Goal: Transaction & Acquisition: Purchase product/service

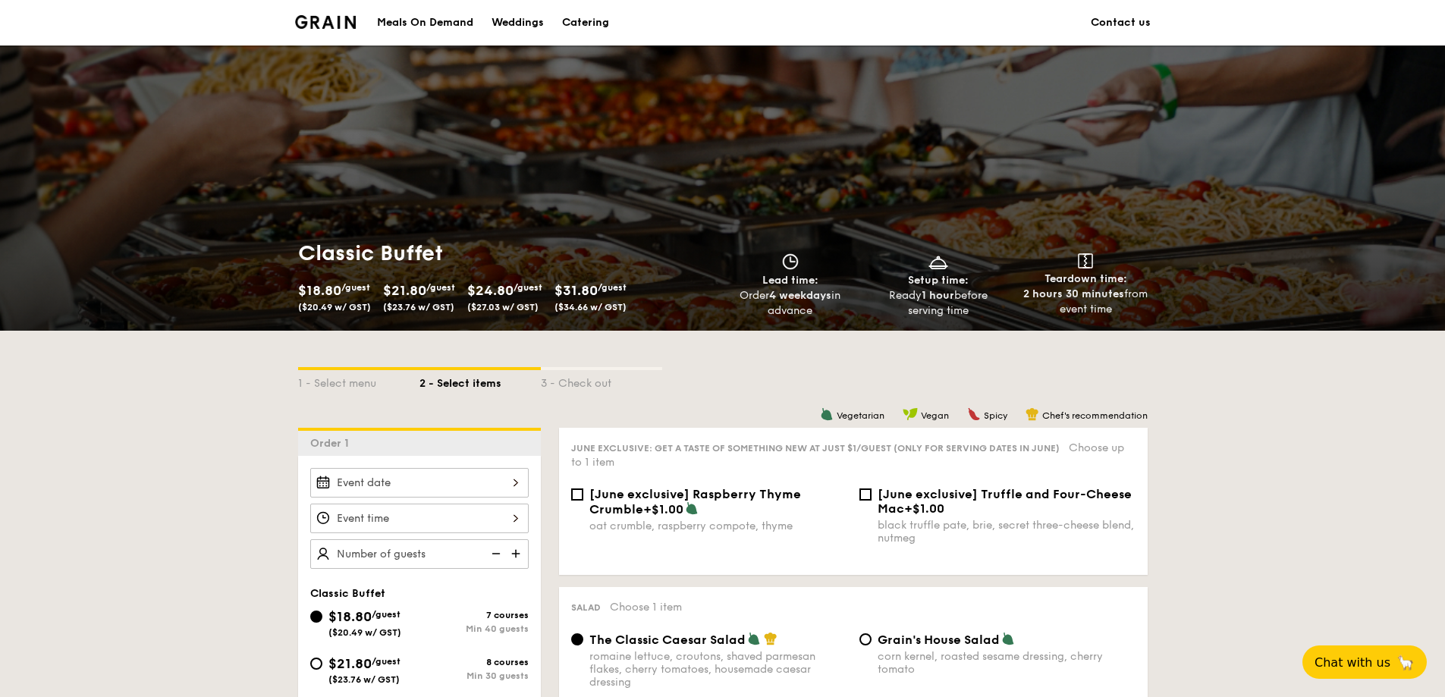
click at [320, 20] on img at bounding box center [325, 22] width 61 height 14
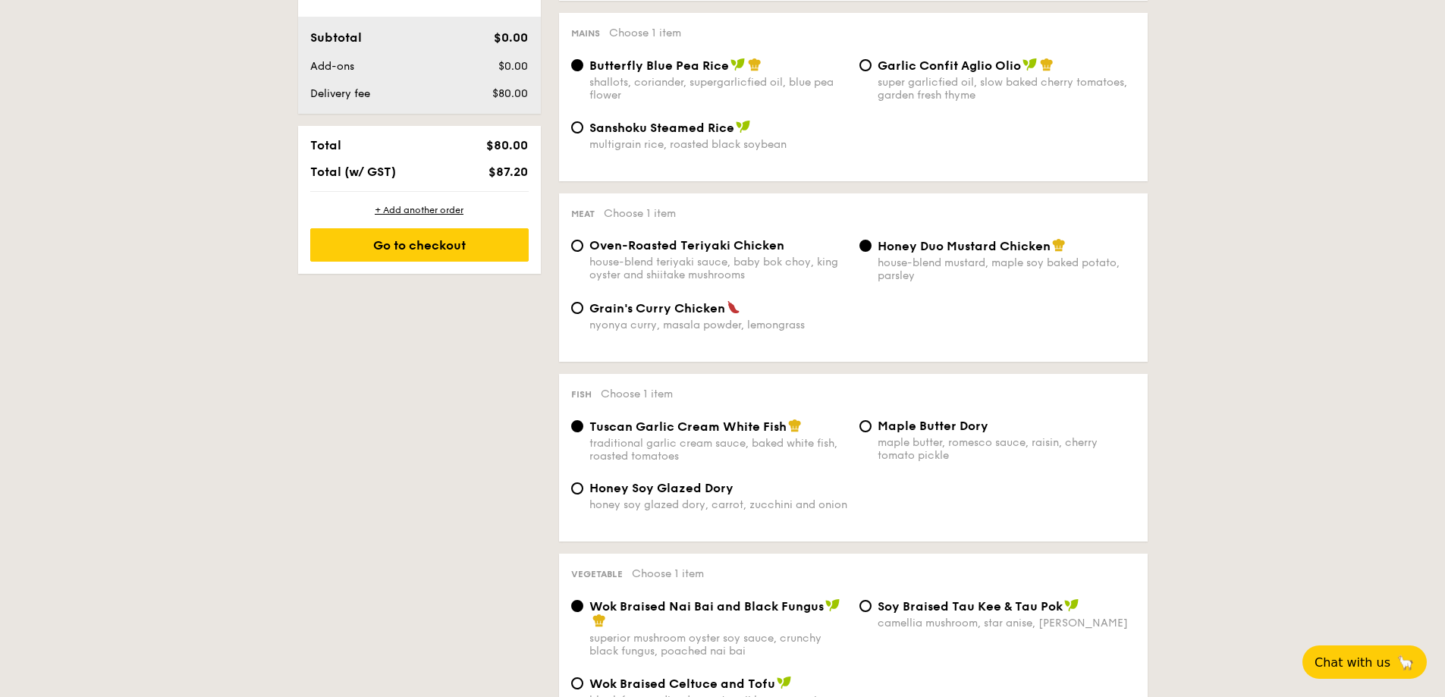
scroll to position [834, 0]
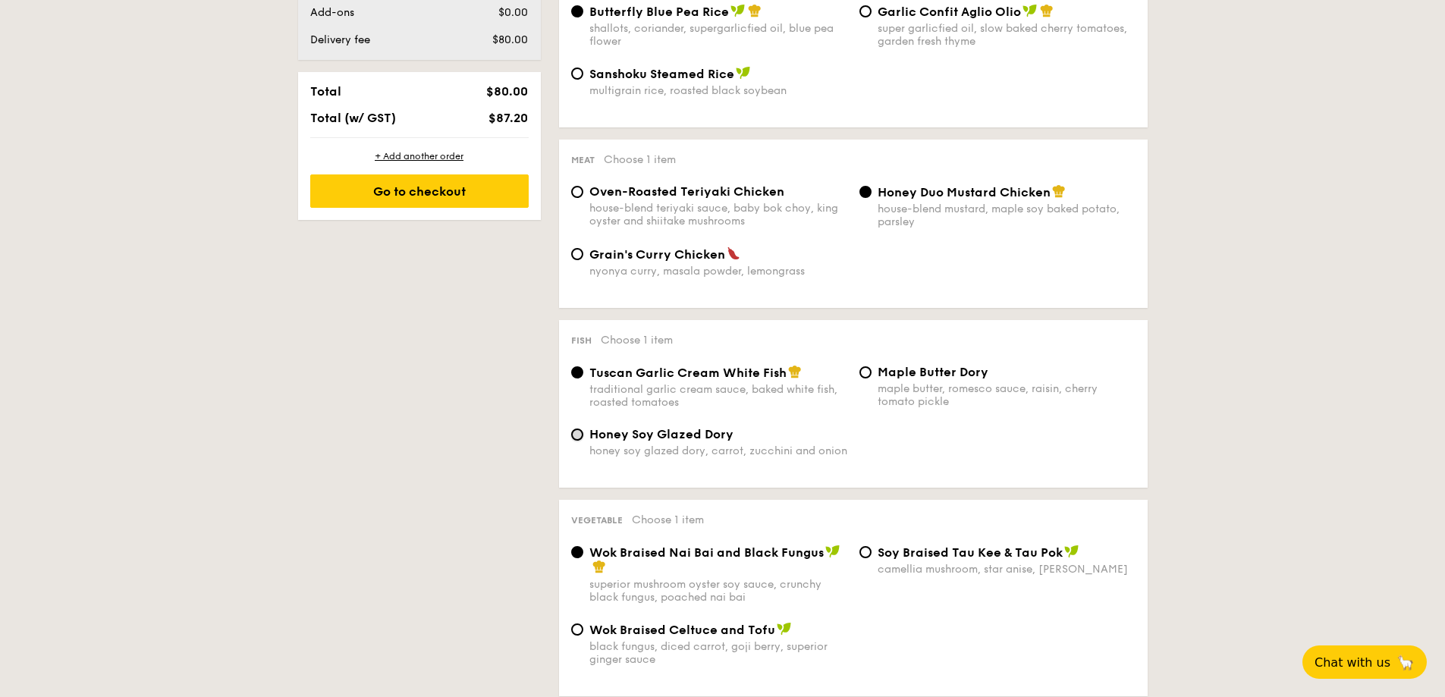
click at [579, 435] on input "Honey Soy Glazed Dory honey soy glazed dory, carrot, zucchini and onion" at bounding box center [577, 434] width 12 height 12
radio input "true"
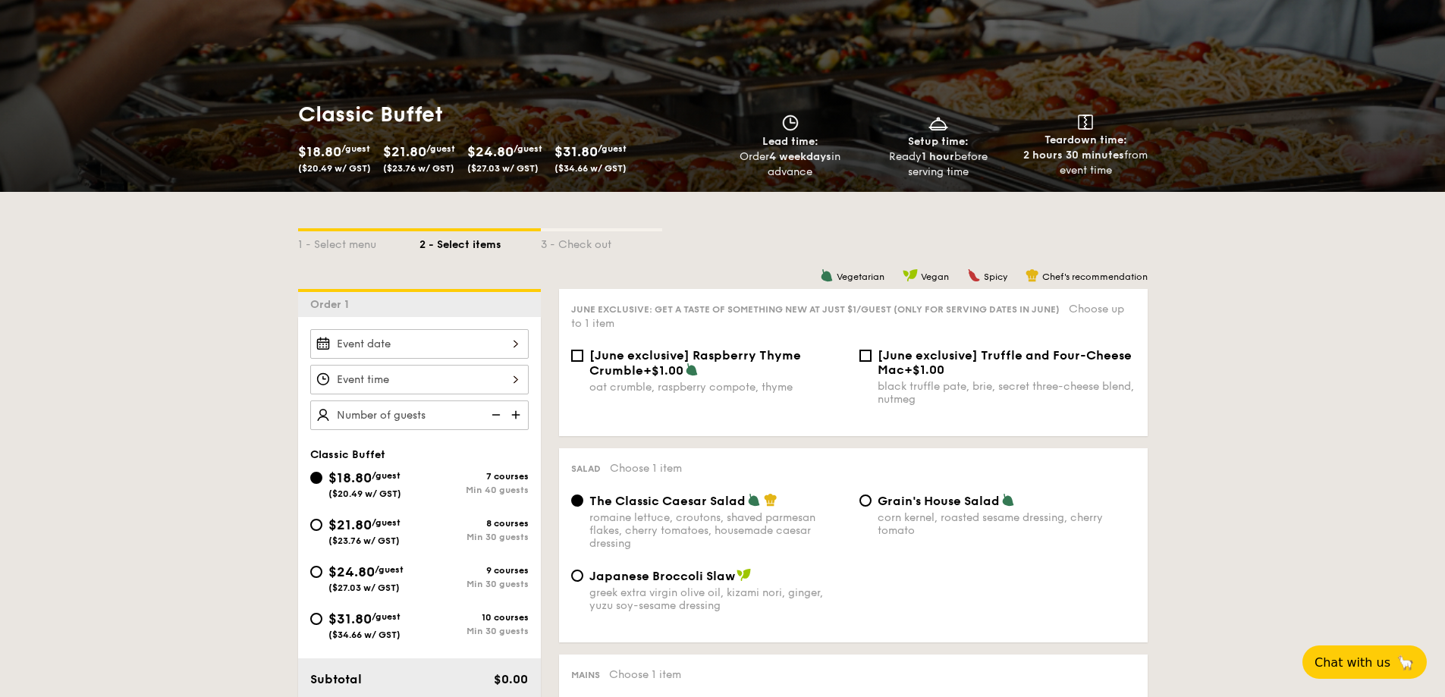
scroll to position [0, 0]
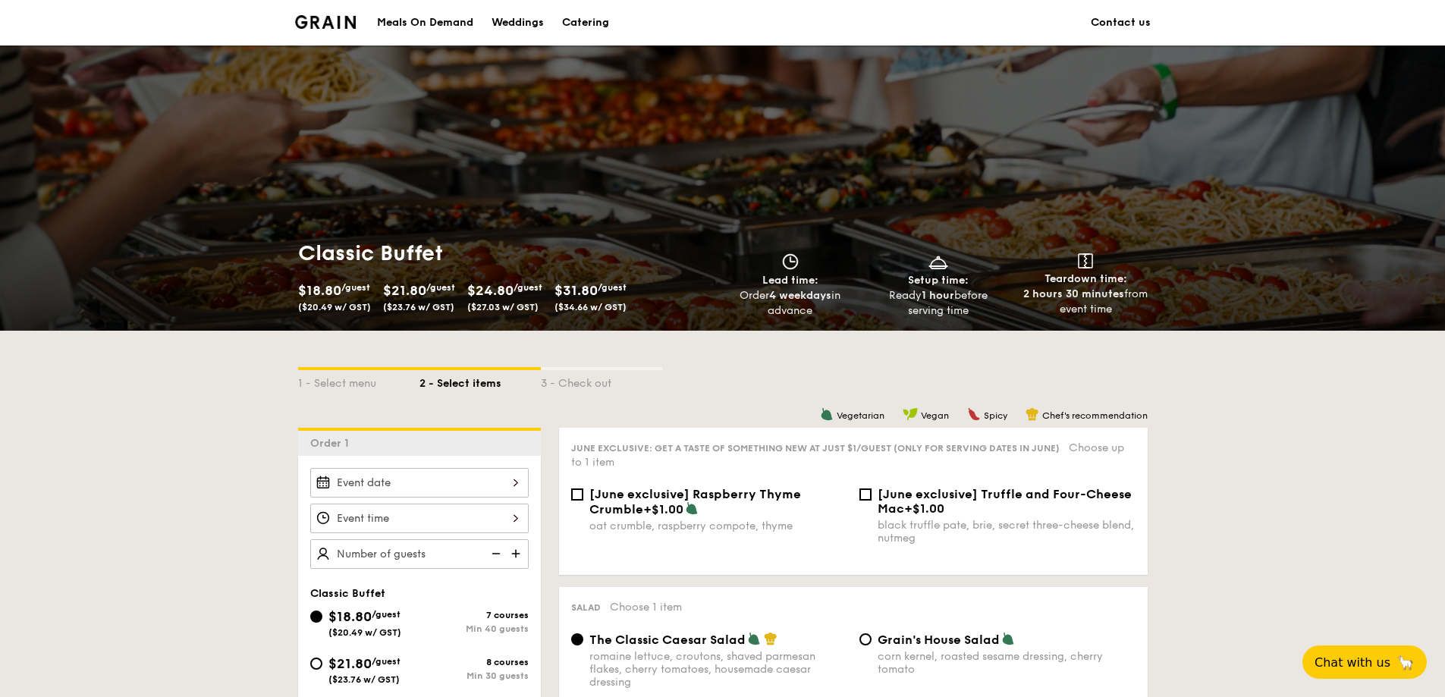
click at [611, 388] on div "3 - Check out" at bounding box center [601, 380] width 121 height 21
click at [597, 383] on div "3 - Check out" at bounding box center [601, 380] width 121 height 21
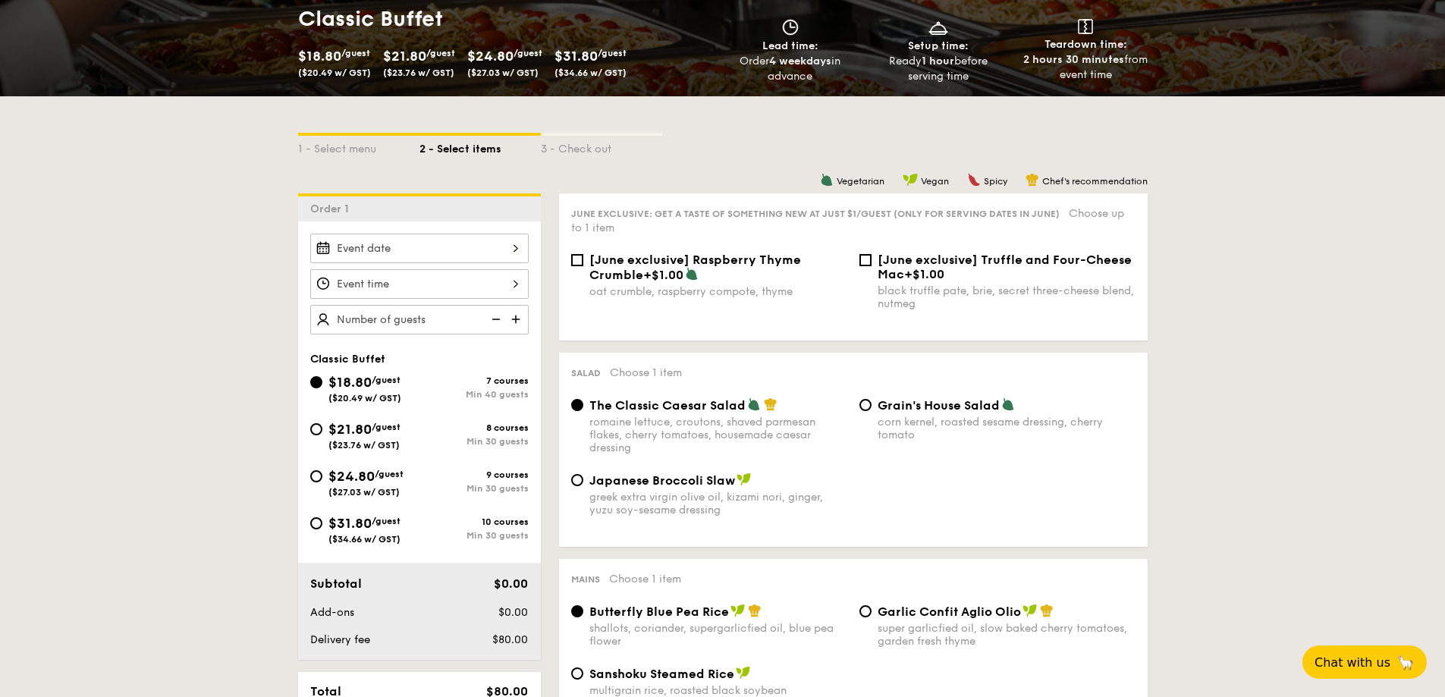
scroll to position [348, 0]
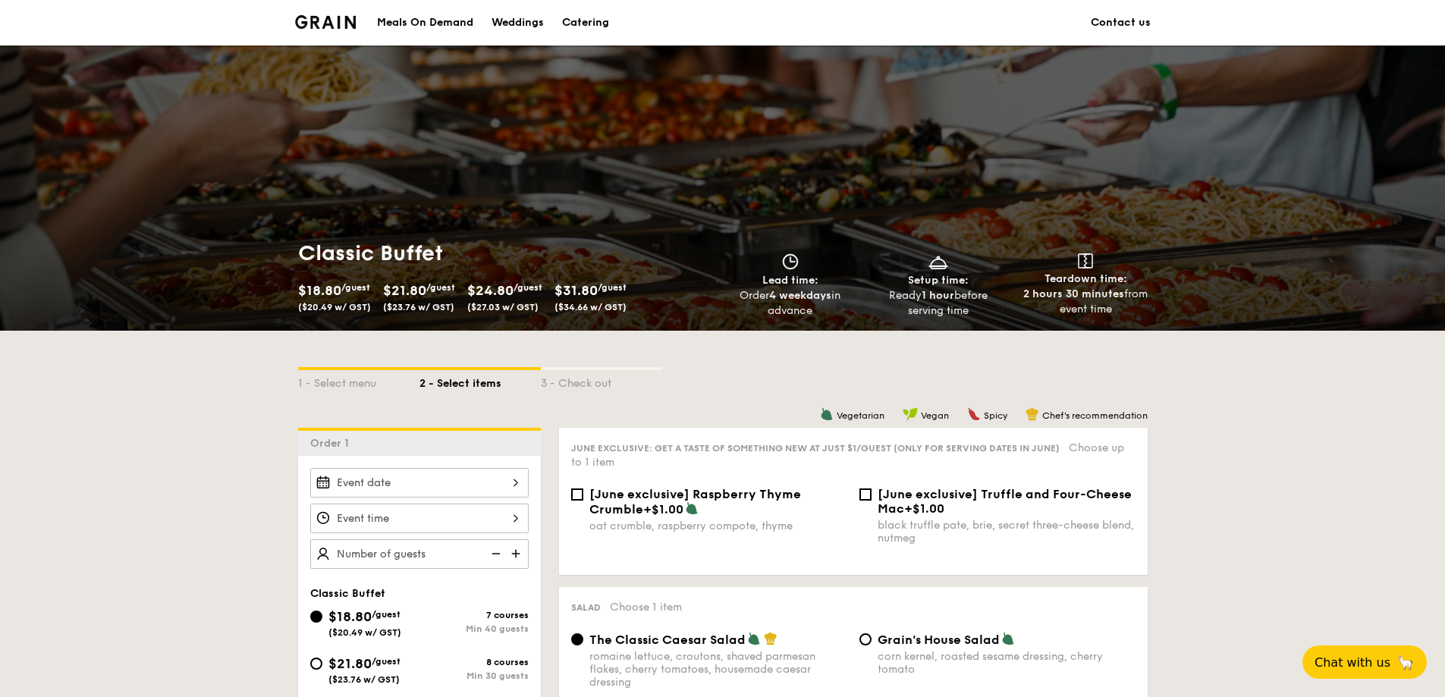
click at [341, 21] on img at bounding box center [325, 22] width 61 height 14
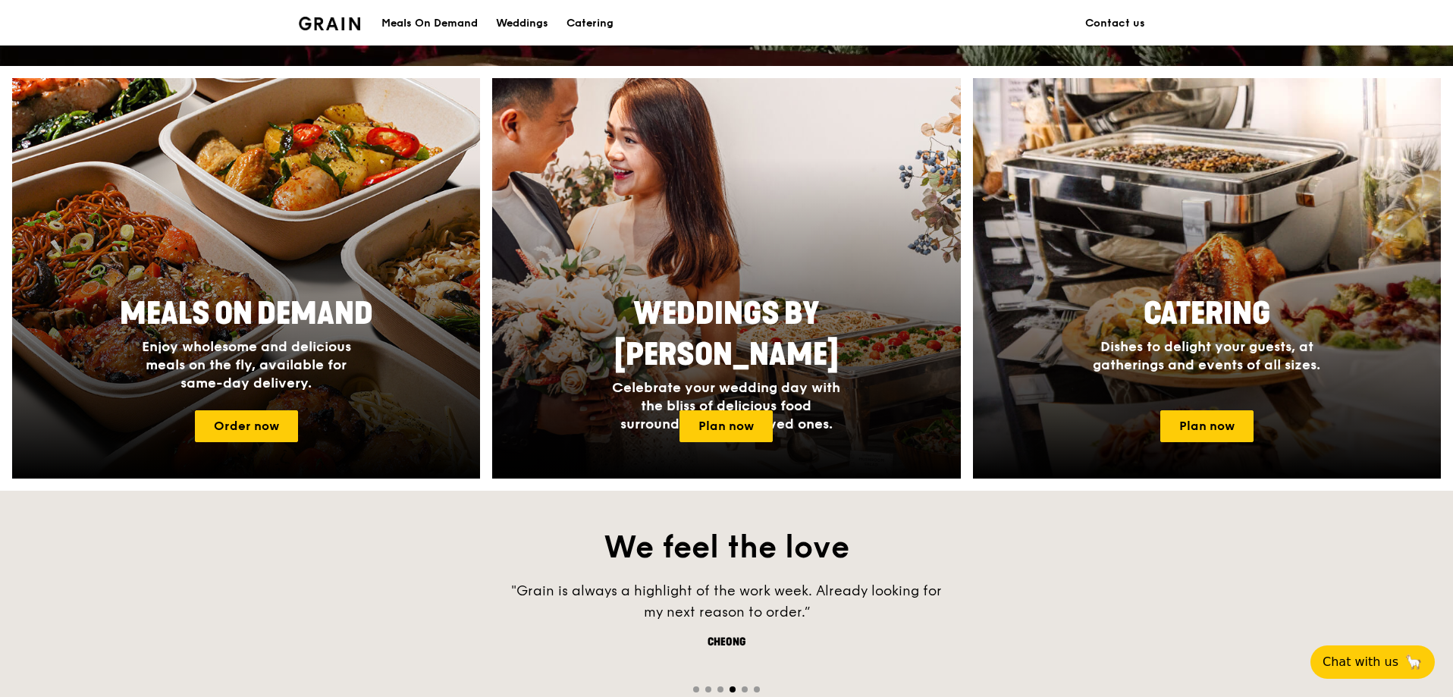
scroll to position [683, 0]
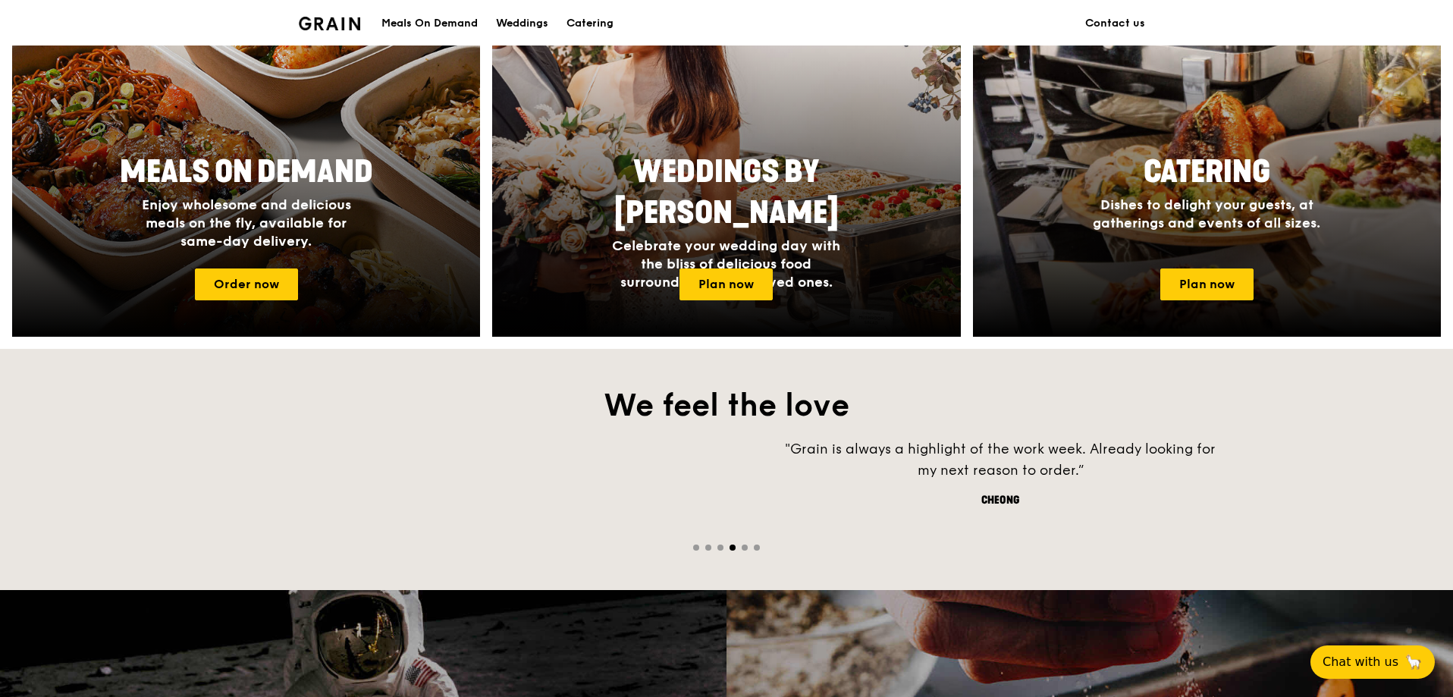
click at [777, 484] on div ""Grain is always a highlight of the work week. Already looking for my next reas…" at bounding box center [1000, 485] width 1453 height 94
click at [1103, 472] on div ""Grain is always a highlight of the work week. Already looking for my next reas…" at bounding box center [875, 459] width 455 height 42
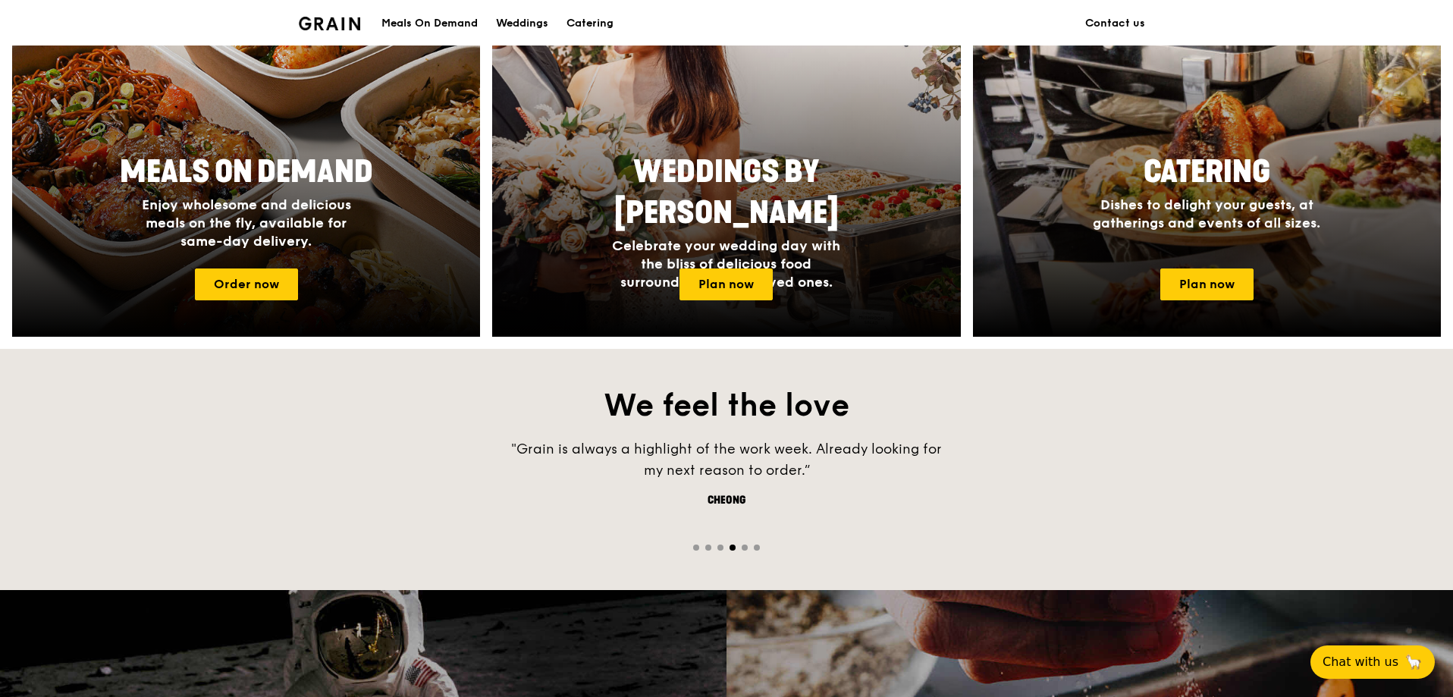
click at [743, 545] on span "Go to slide 5" at bounding box center [745, 548] width 6 height 6
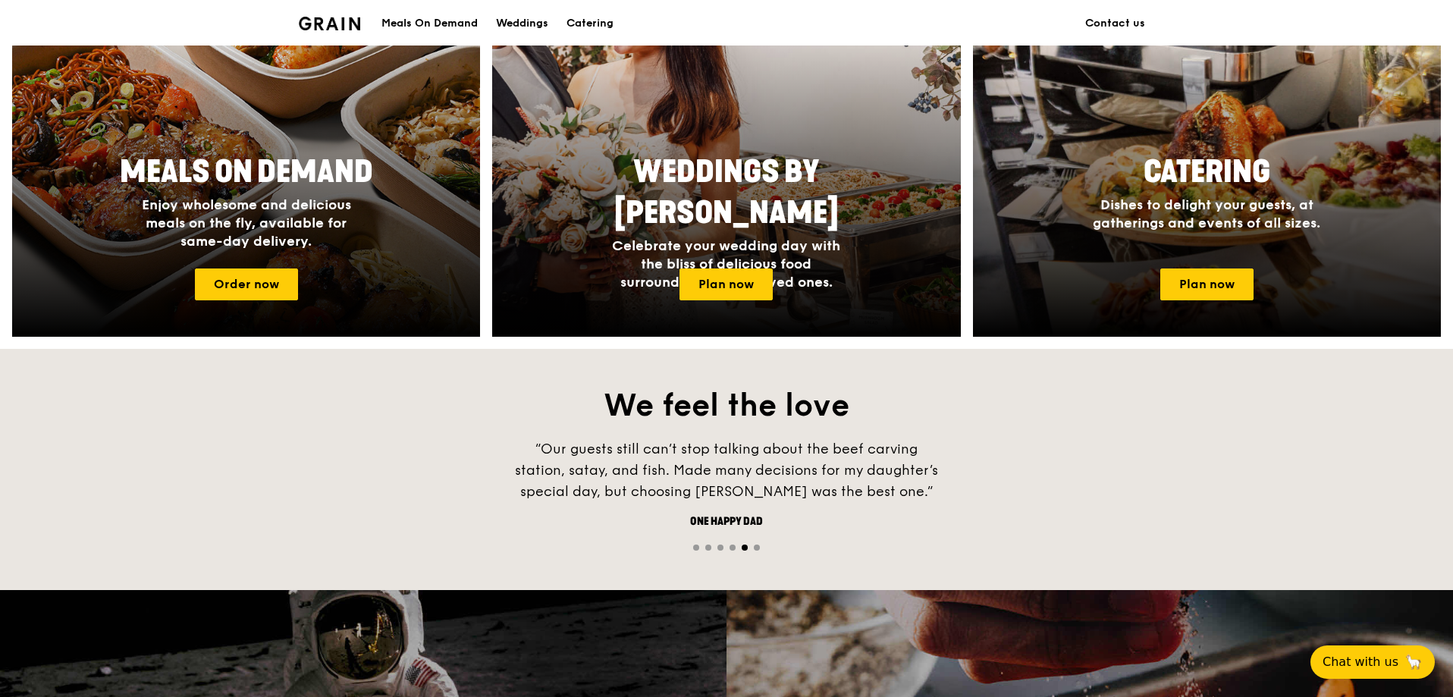
click at [759, 547] on span "Go to slide 6" at bounding box center [757, 548] width 6 height 6
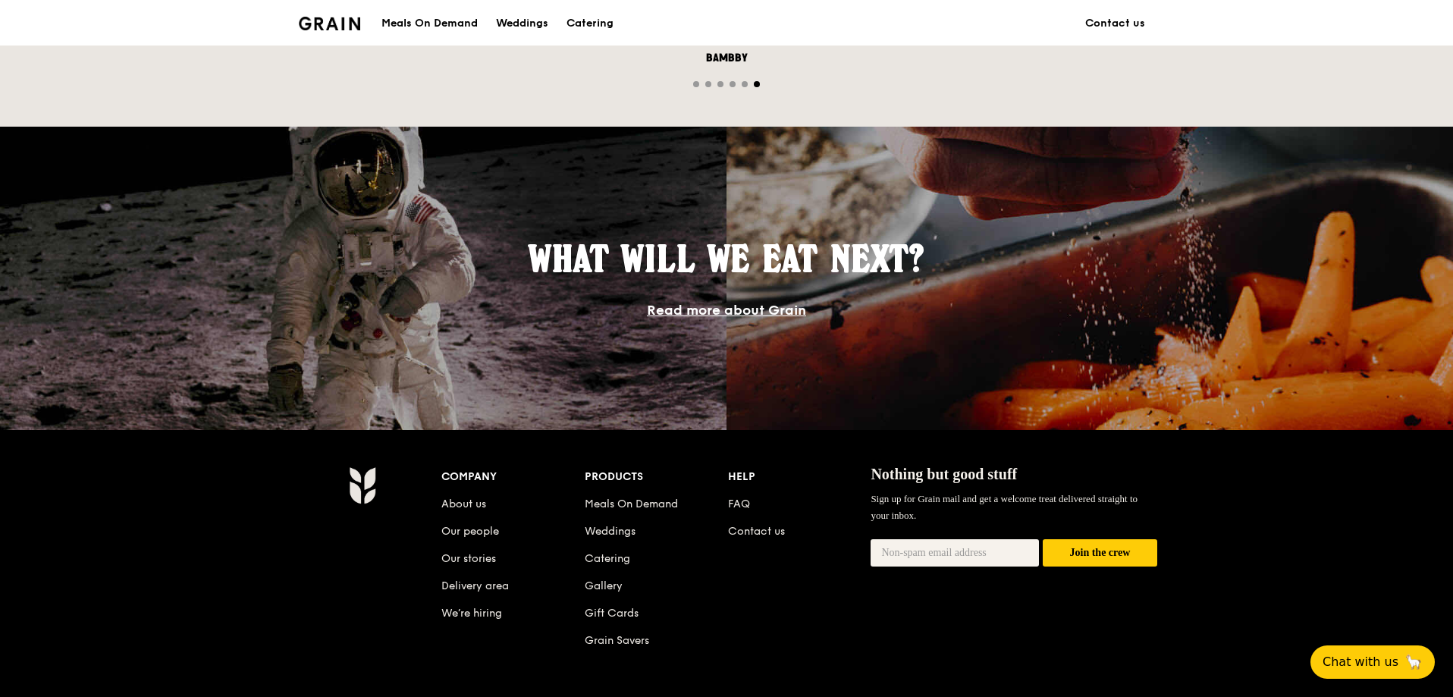
scroll to position [1062, 0]
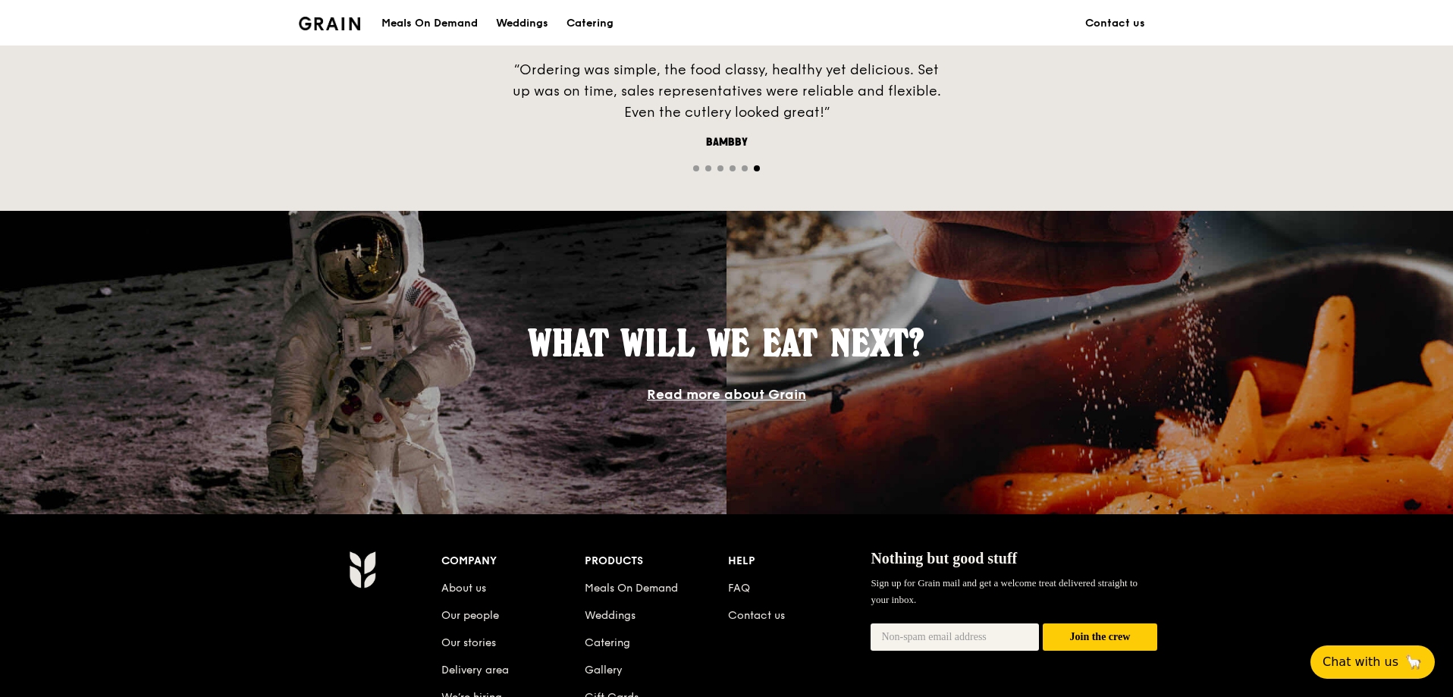
click at [747, 395] on link "Read more about Grain" at bounding box center [726, 394] width 159 height 17
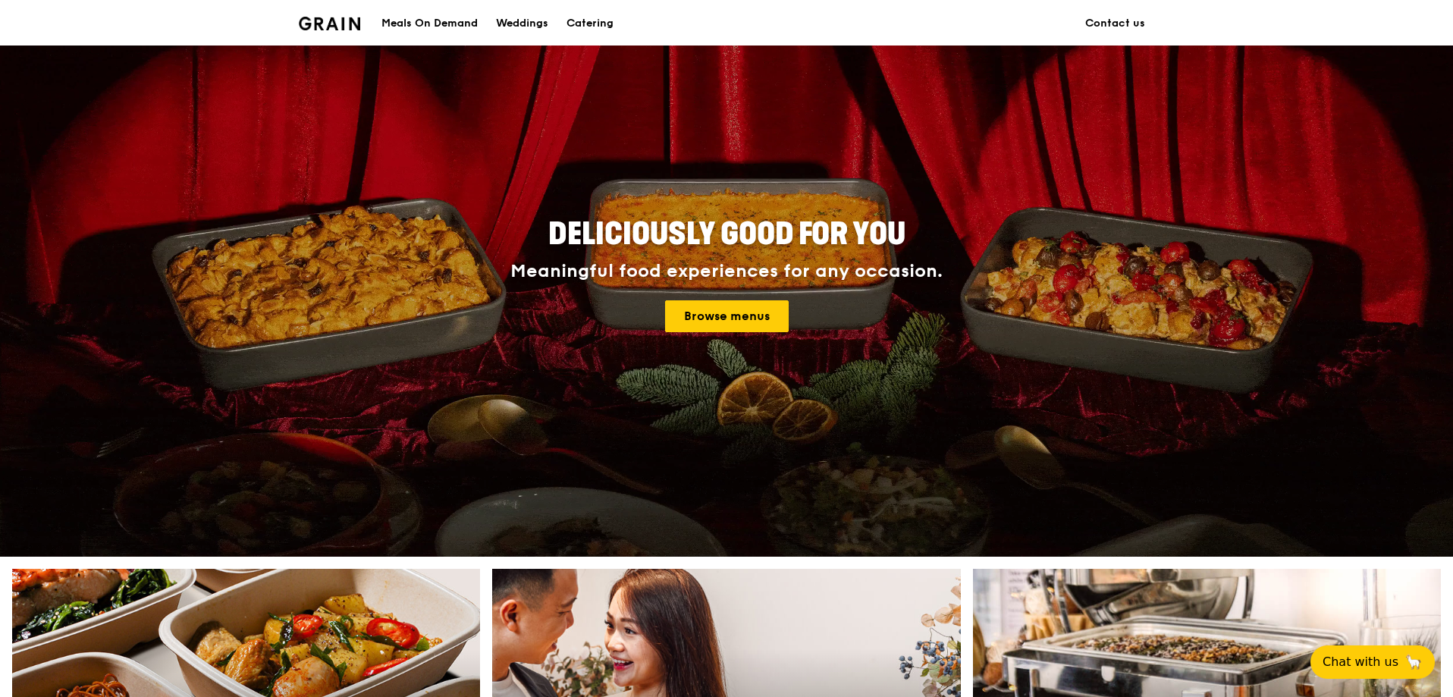
scroll to position [0, 0]
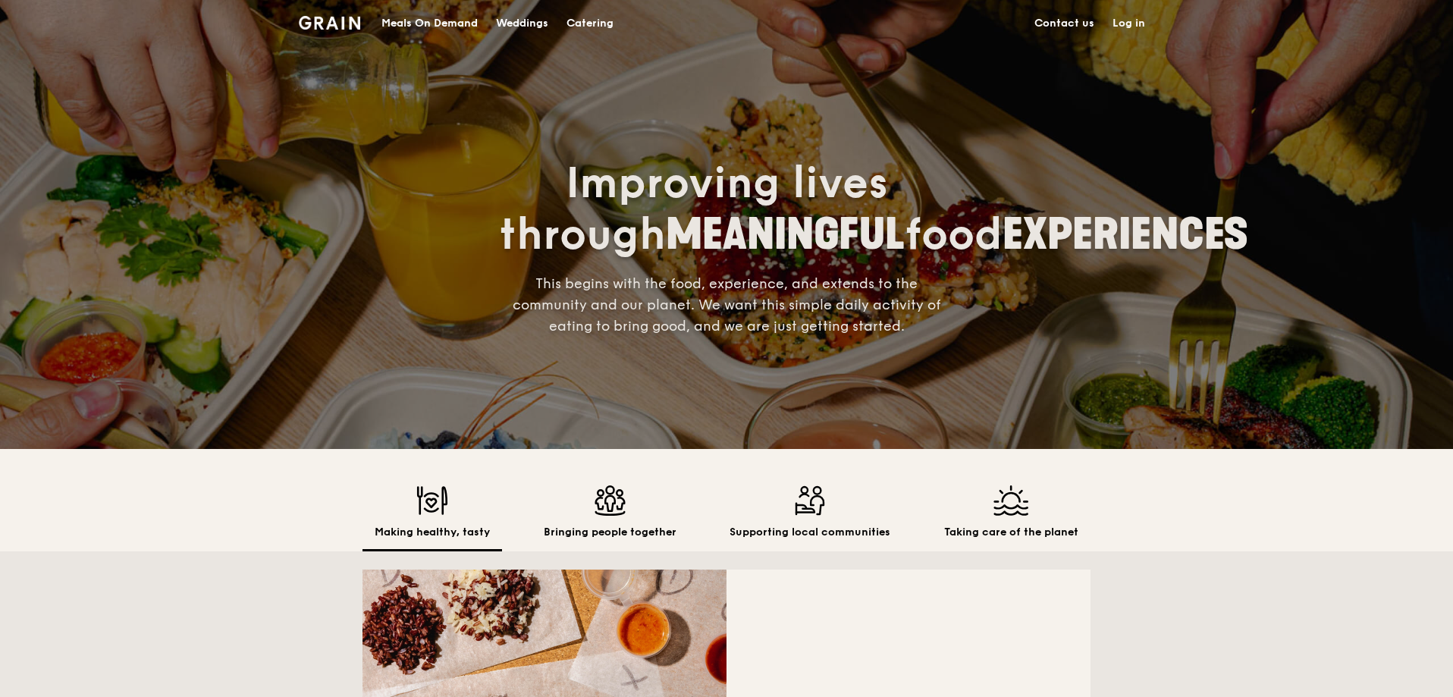
click at [607, 526] on h2 "Bringing people together" at bounding box center [610, 532] width 133 height 15
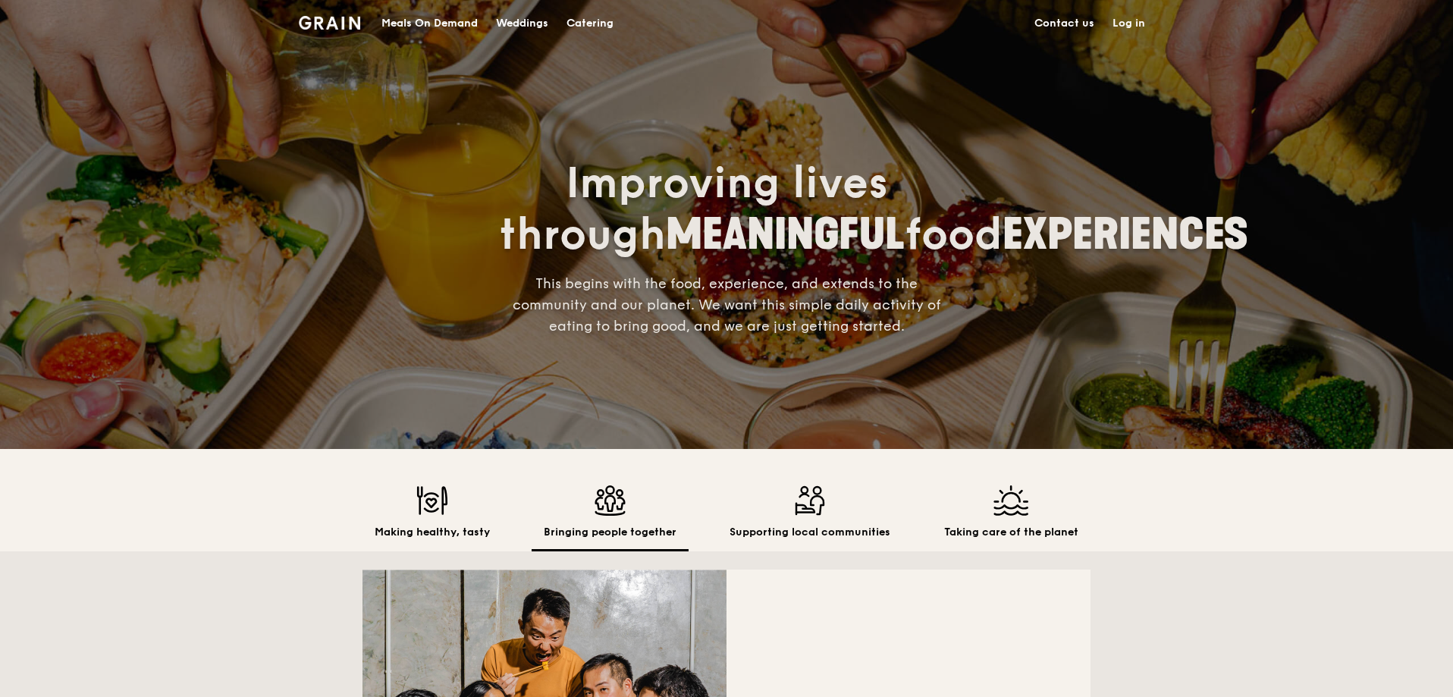
click at [851, 516] on div "Supporting local communities" at bounding box center [809, 518] width 185 height 66
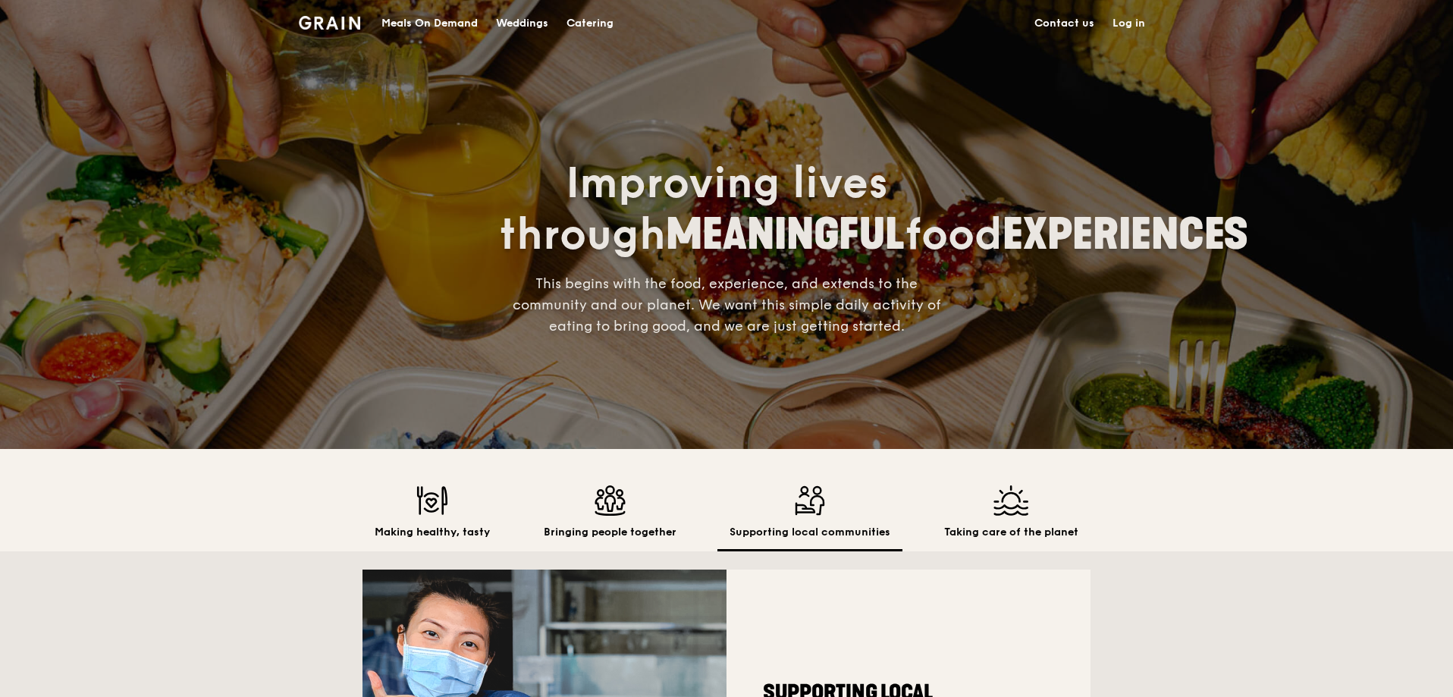
click at [1014, 516] on div "Taking care of the planet" at bounding box center [1011, 518] width 159 height 66
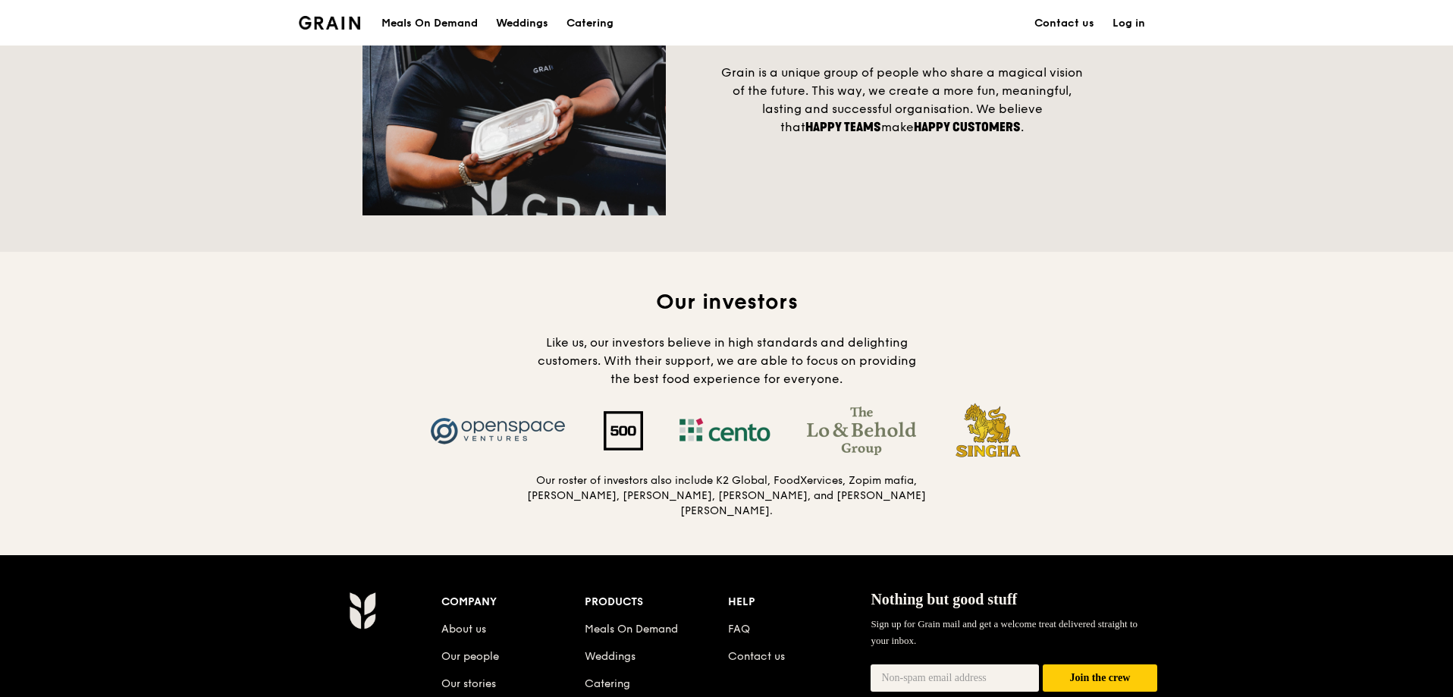
scroll to position [1232, 0]
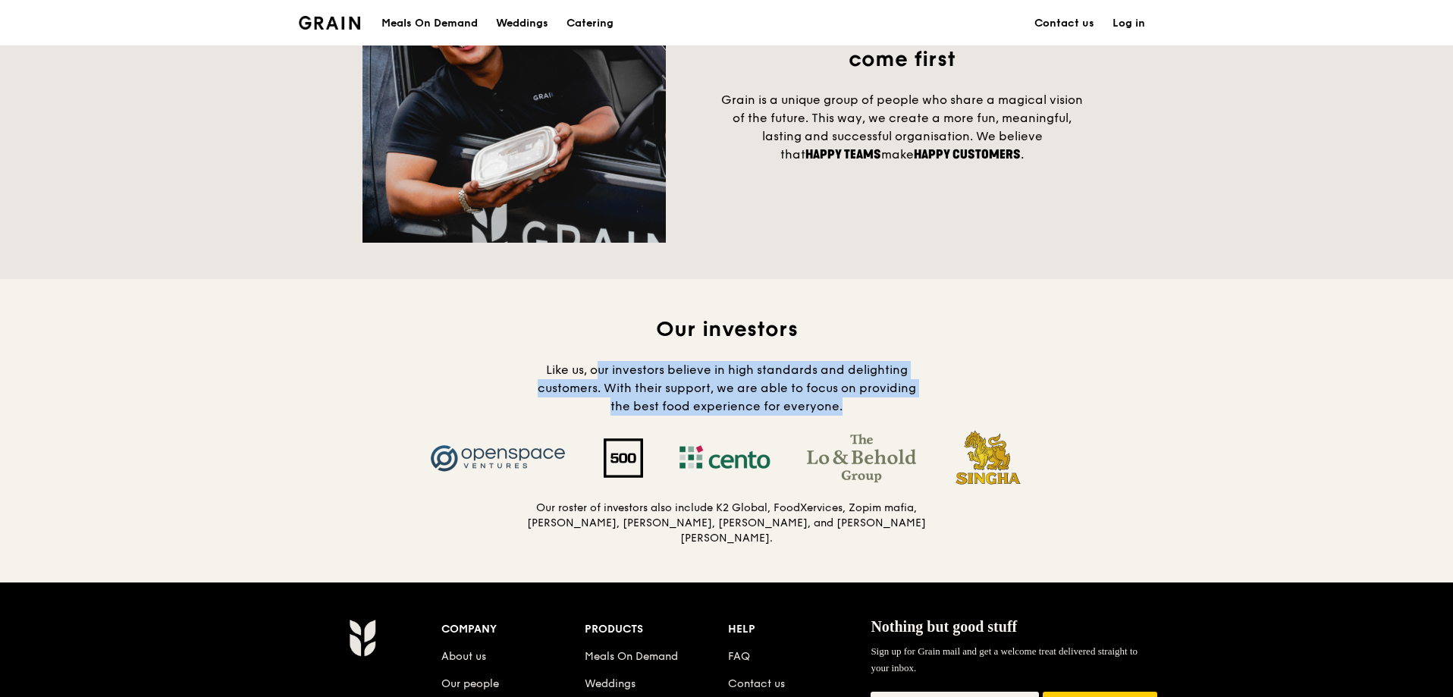
drag, startPoint x: 598, startPoint y: 379, endPoint x: 839, endPoint y: 422, distance: 244.3
click at [839, 416] on h4 "Like us, our investors believe in high standards and delighting customers. With…" at bounding box center [726, 388] width 400 height 55
drag, startPoint x: 843, startPoint y: 422, endPoint x: 514, endPoint y: 375, distance: 332.6
click at [514, 375] on div "Our investors Like us, our investors believe in high standards and delighting c…" at bounding box center [727, 430] width 728 height 231
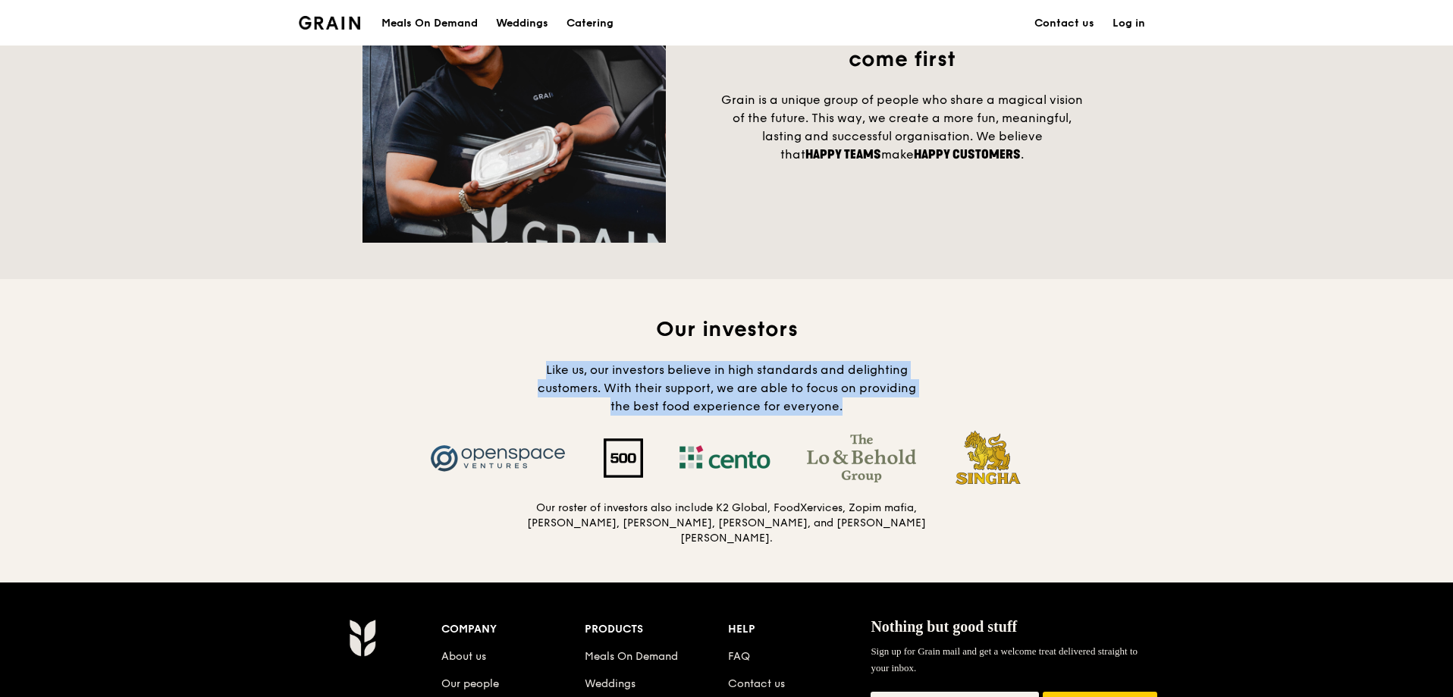
click at [514, 375] on div "Our investors Like us, our investors believe in high standards and delighting c…" at bounding box center [727, 430] width 728 height 231
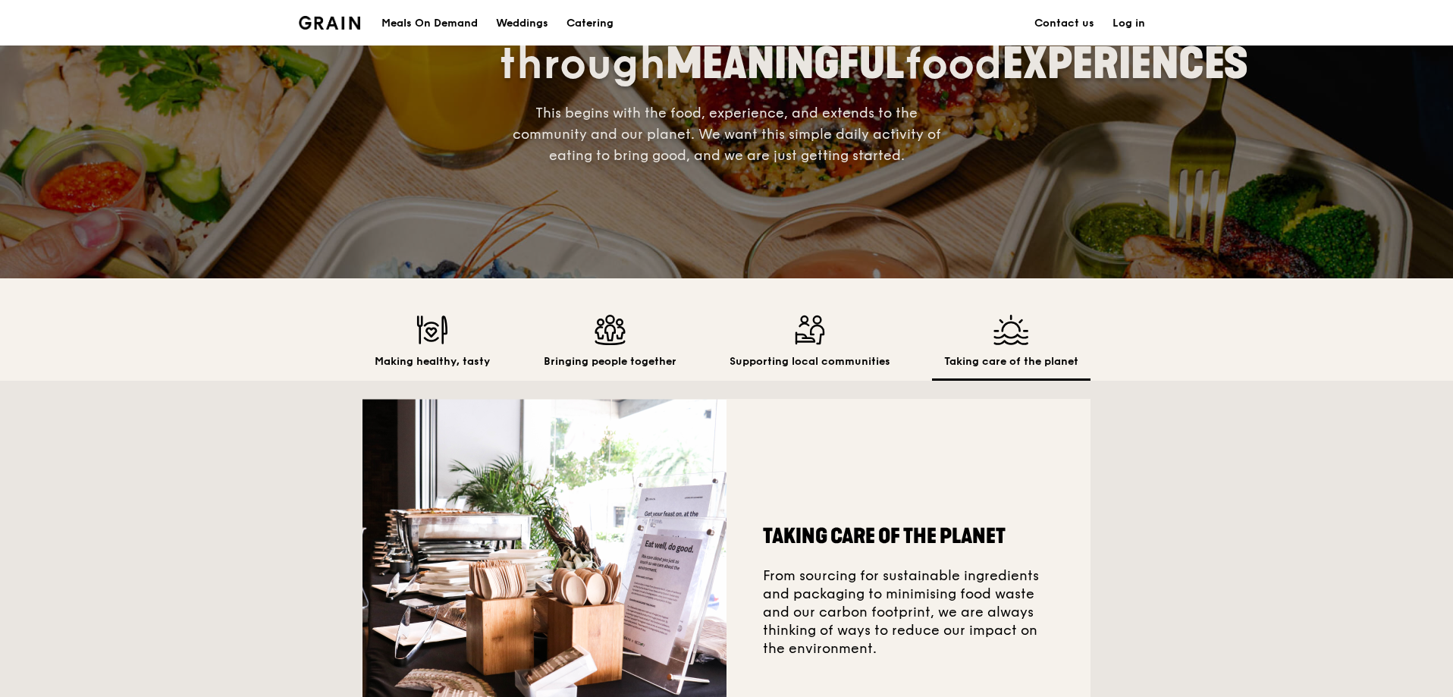
scroll to position [0, 0]
